Goal: Task Accomplishment & Management: Manage account settings

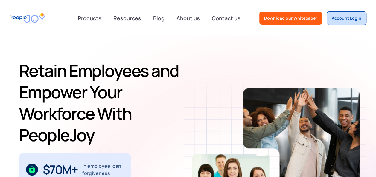
click at [336, 21] on div "Account Login" at bounding box center [346, 18] width 30 height 6
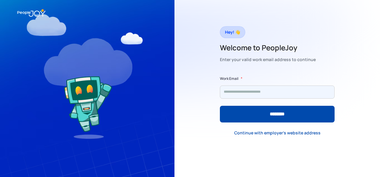
click at [266, 91] on input "Form" at bounding box center [277, 92] width 115 height 13
type input "**********"
click at [220, 106] on input "********" at bounding box center [277, 114] width 115 height 17
